Goal: Transaction & Acquisition: Purchase product/service

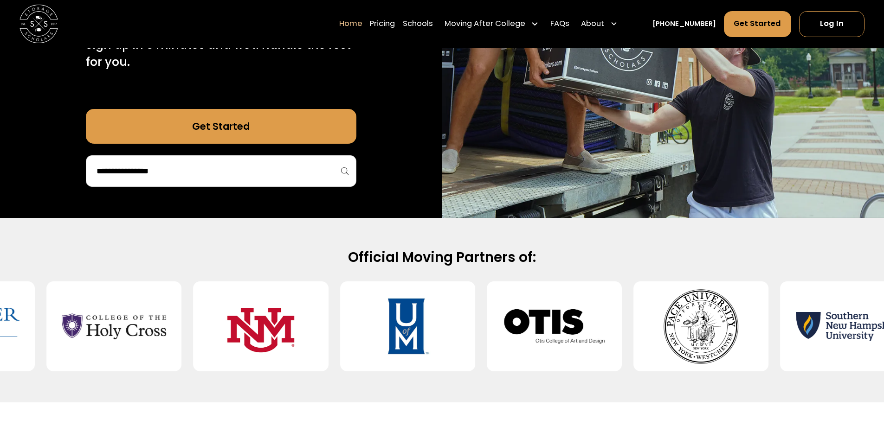
scroll to position [232, 0]
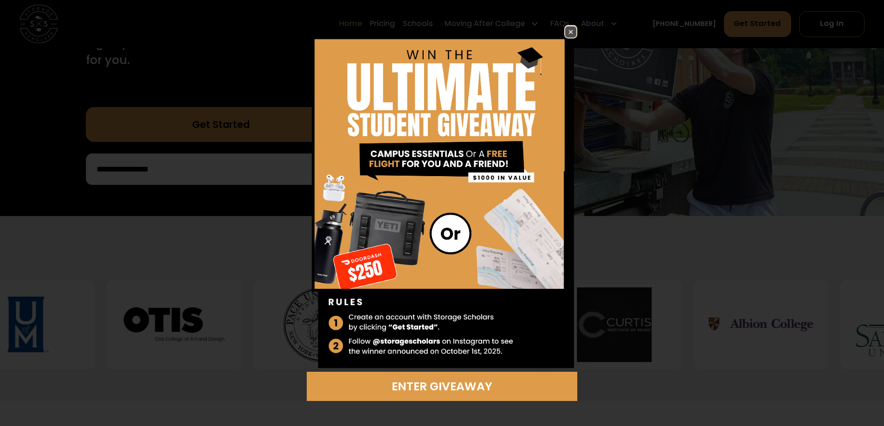
click at [570, 33] on img at bounding box center [570, 31] width 11 height 11
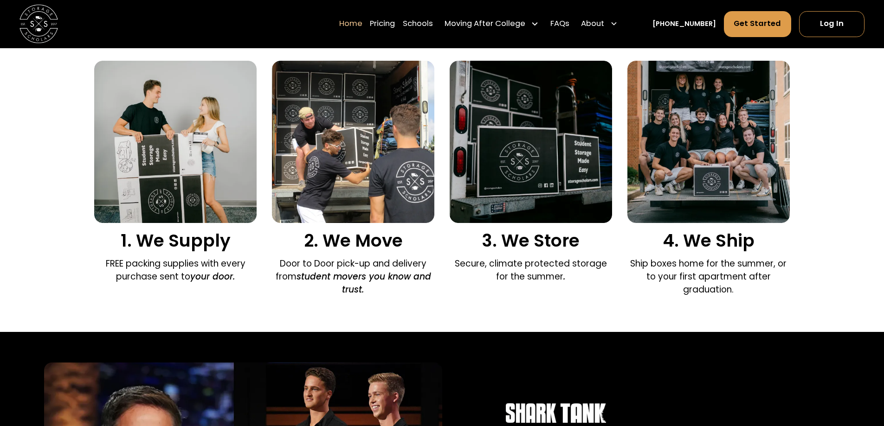
scroll to position [649, 0]
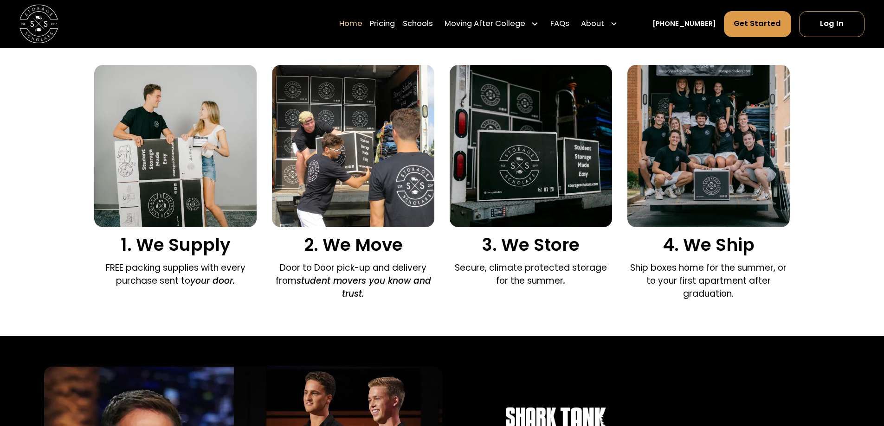
click at [533, 270] on p "Secure, climate protected storage for the summer ." at bounding box center [530, 275] width 162 height 26
click at [541, 282] on p "Secure, climate protected storage for the summer ." at bounding box center [530, 275] width 162 height 26
click at [565, 269] on p "Secure, climate protected storage for the summer ." at bounding box center [530, 275] width 162 height 26
click at [630, 268] on p "Ship boxes home for the summer, or to your first apartment after graduation." at bounding box center [708, 281] width 162 height 39
click at [664, 268] on p "Ship boxes home for the summer, or to your first apartment after graduation." at bounding box center [708, 281] width 162 height 39
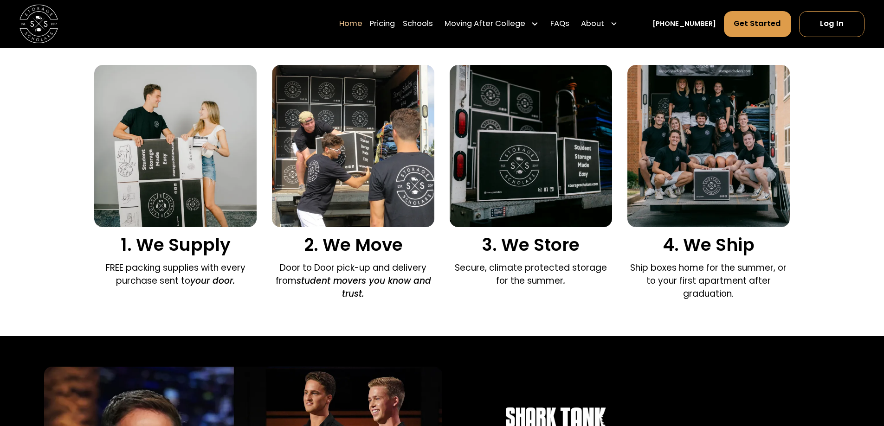
drag, startPoint x: 693, startPoint y: 268, endPoint x: 701, endPoint y: 268, distance: 8.8
click at [694, 268] on p "Ship boxes home for the summer, or to your first apartment after graduation." at bounding box center [708, 281] width 162 height 39
click at [715, 268] on p "Ship boxes home for the summer, or to your first apartment after graduation." at bounding box center [708, 281] width 162 height 39
click at [746, 269] on p "Ship boxes home for the summer, or to your first apartment after graduation." at bounding box center [708, 281] width 162 height 39
drag, startPoint x: 768, startPoint y: 268, endPoint x: 770, endPoint y: 274, distance: 6.3
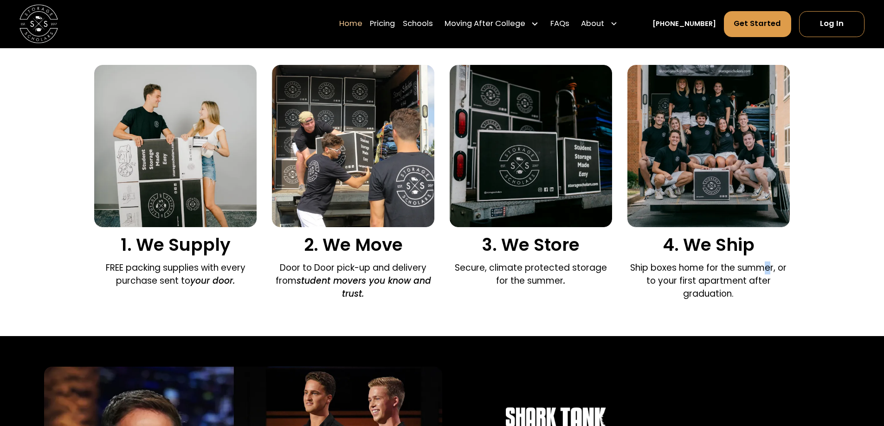
click at [770, 269] on p "Ship boxes home for the summer, or to your first apartment after graduation." at bounding box center [708, 281] width 162 height 39
click at [725, 282] on p "Ship boxes home for the summer, or to your first apartment after graduation." at bounding box center [708, 281] width 162 height 39
click at [695, 283] on p "Ship boxes home for the summer, or to your first apartment after graduation." at bounding box center [708, 281] width 162 height 39
drag, startPoint x: 665, startPoint y: 284, endPoint x: 671, endPoint y: 283, distance: 6.0
click at [665, 284] on p "Ship boxes home for the summer, or to your first apartment after graduation." at bounding box center [708, 281] width 162 height 39
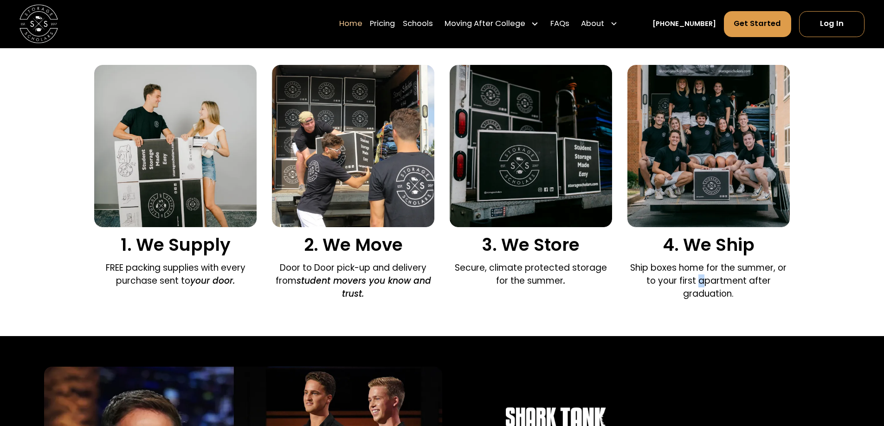
click at [709, 280] on p "Ship boxes home for the summer, or to your first apartment after graduation." at bounding box center [708, 281] width 162 height 39
click at [734, 280] on p "Ship boxes home for the summer, or to your first apartment after graduation." at bounding box center [708, 281] width 162 height 39
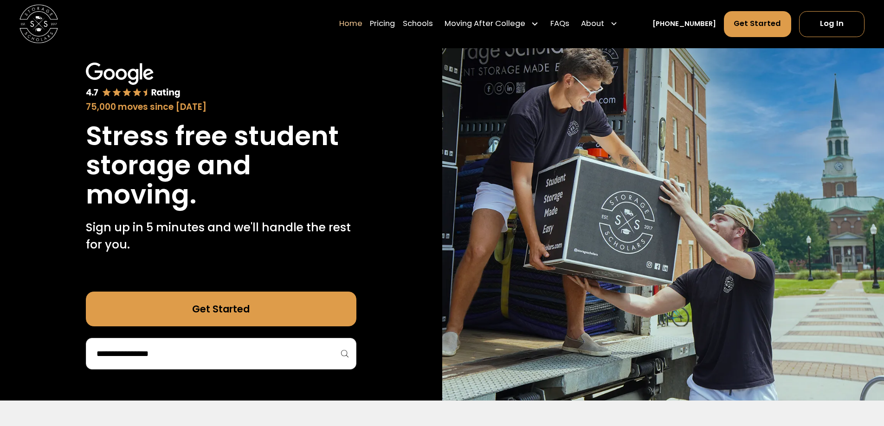
scroll to position [46, 0]
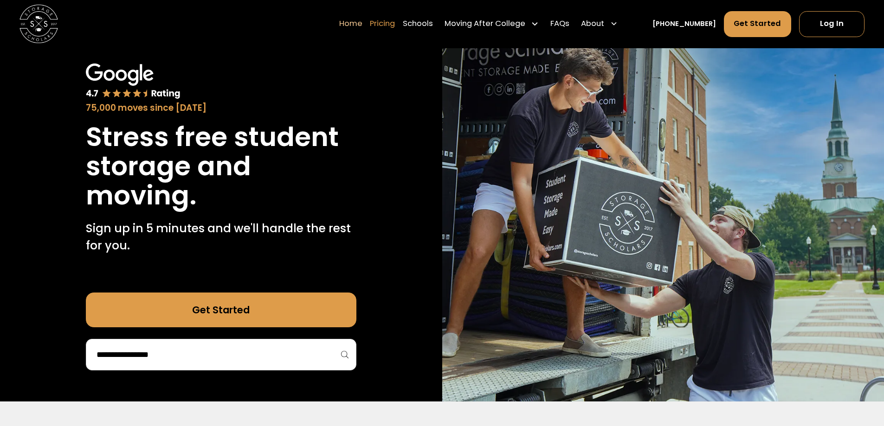
click at [395, 21] on link "Pricing" at bounding box center [382, 24] width 25 height 27
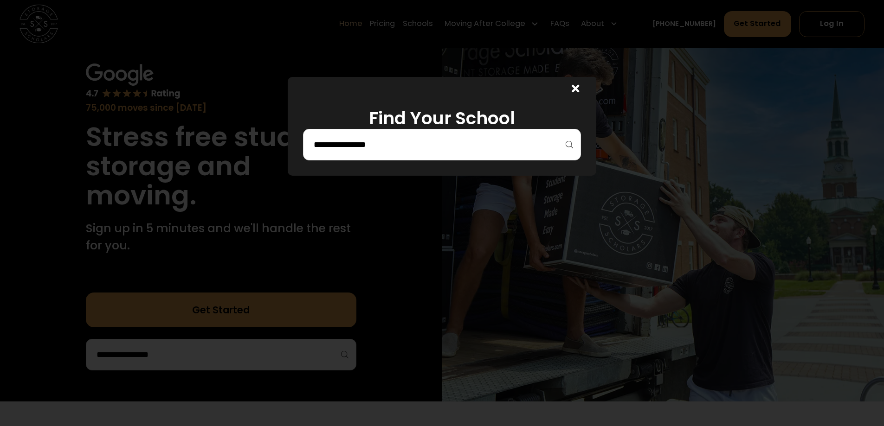
click at [439, 148] on input "search" at bounding box center [442, 145] width 258 height 16
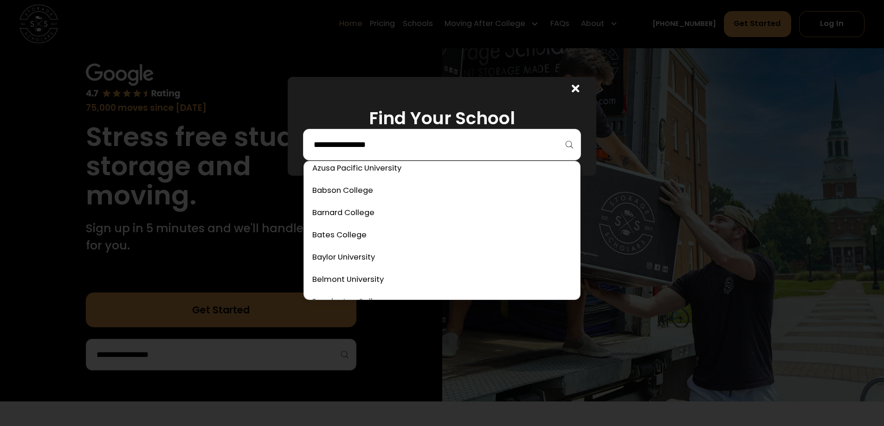
scroll to position [232, 0]
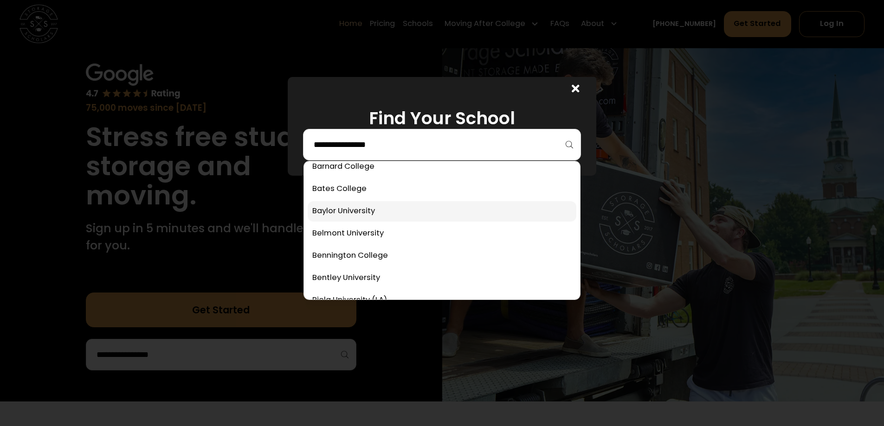
click at [372, 212] on link at bounding box center [442, 211] width 269 height 20
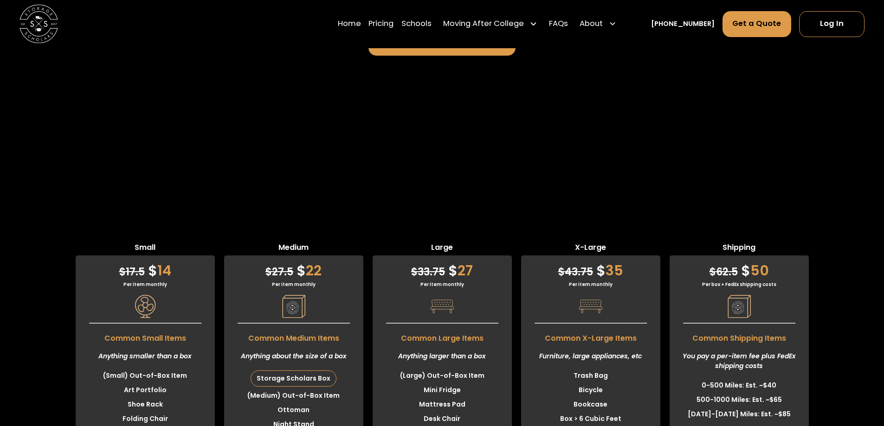
scroll to position [2423, 0]
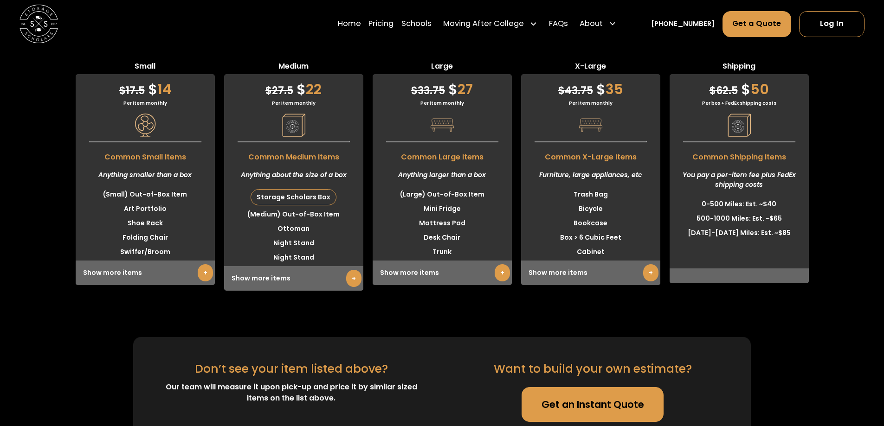
click at [449, 261] on div "Show more items +" at bounding box center [441, 273] width 139 height 25
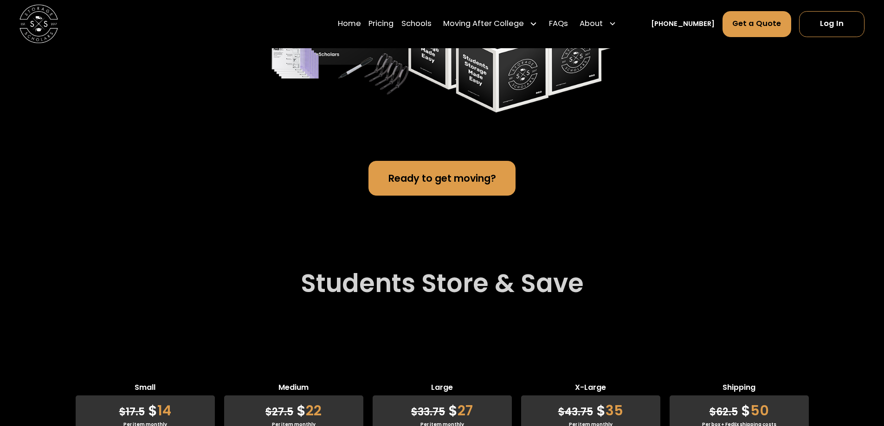
scroll to position [1959, 0]
